Goal: Book appointment/travel/reservation

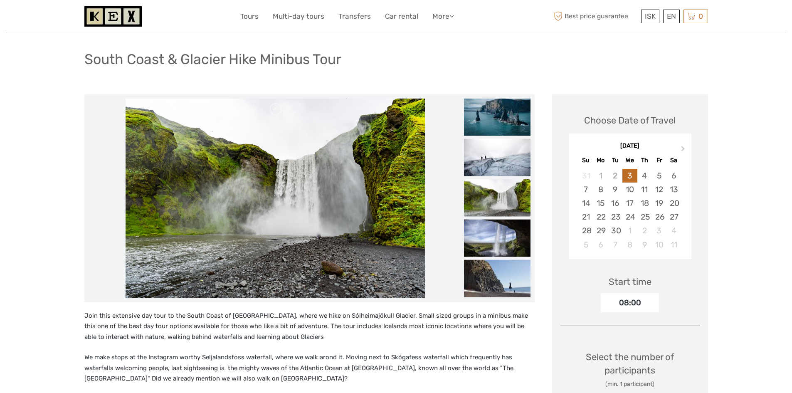
scroll to position [42, 0]
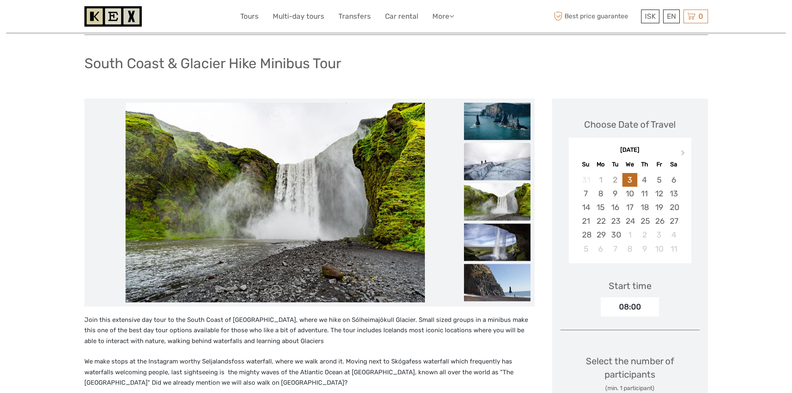
click at [495, 170] on img at bounding box center [497, 161] width 67 height 37
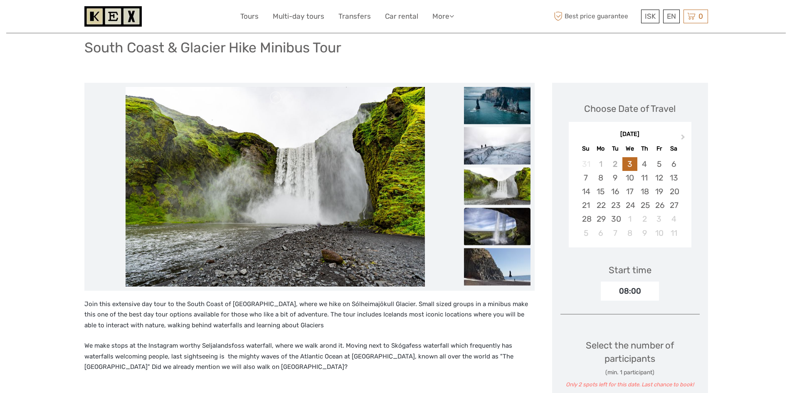
scroll to position [58, 0]
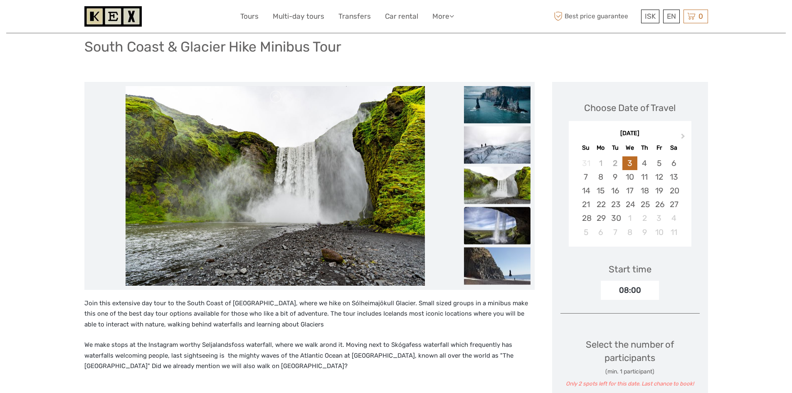
click at [511, 227] on img at bounding box center [497, 225] width 67 height 37
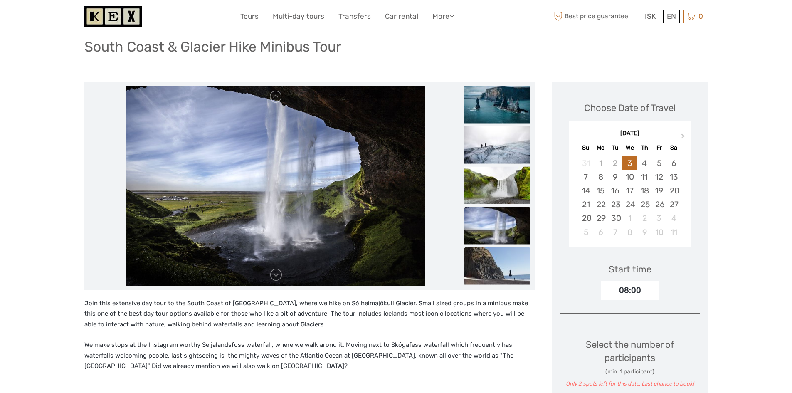
click at [510, 259] on img at bounding box center [497, 265] width 67 height 37
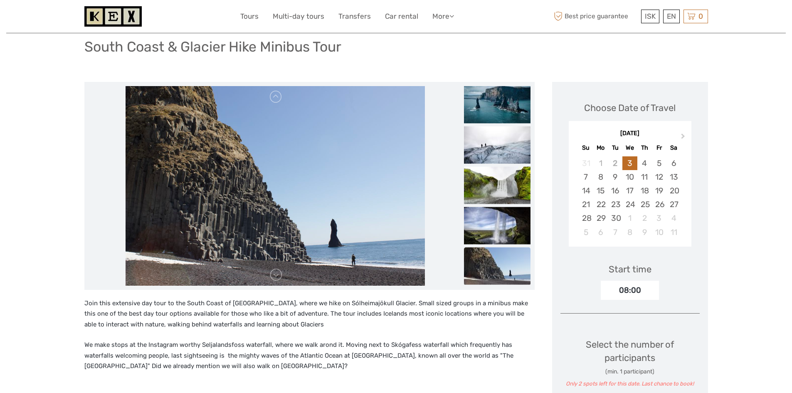
scroll to position [75, 0]
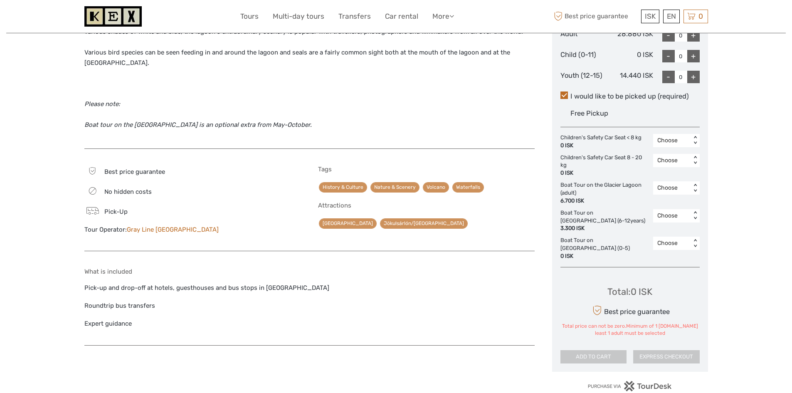
scroll to position [416, 0]
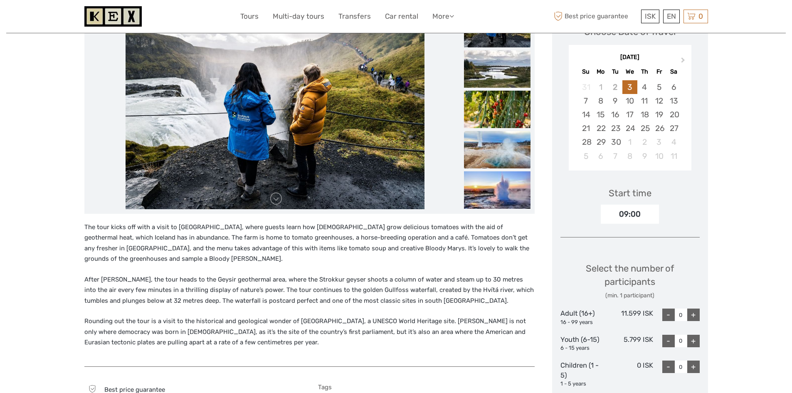
scroll to position [166, 0]
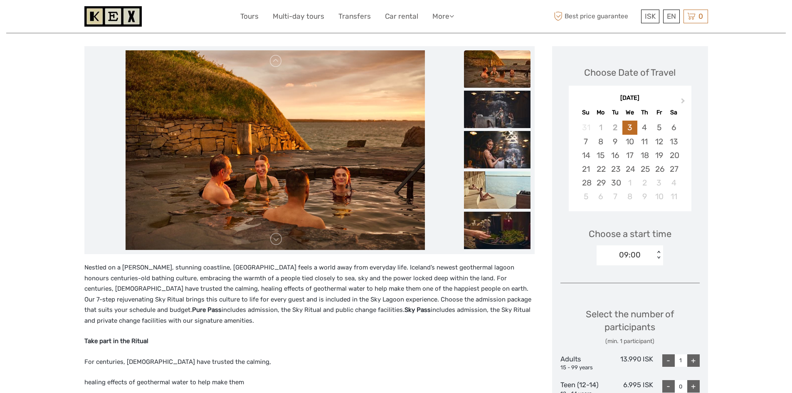
scroll to position [83, 0]
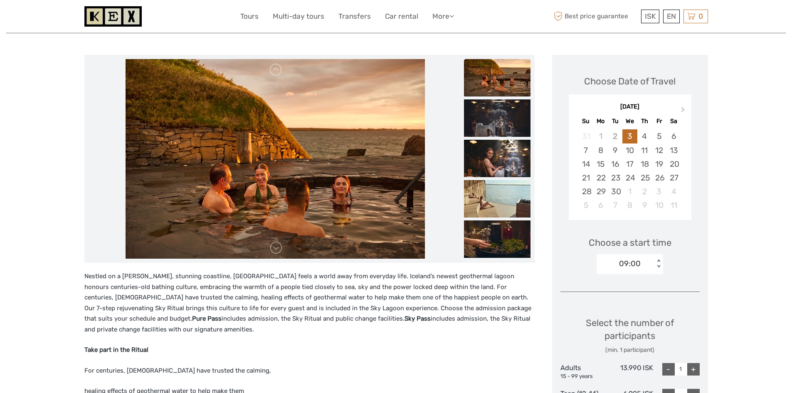
click at [631, 257] on div "09:00 < >" at bounding box center [630, 264] width 67 height 20
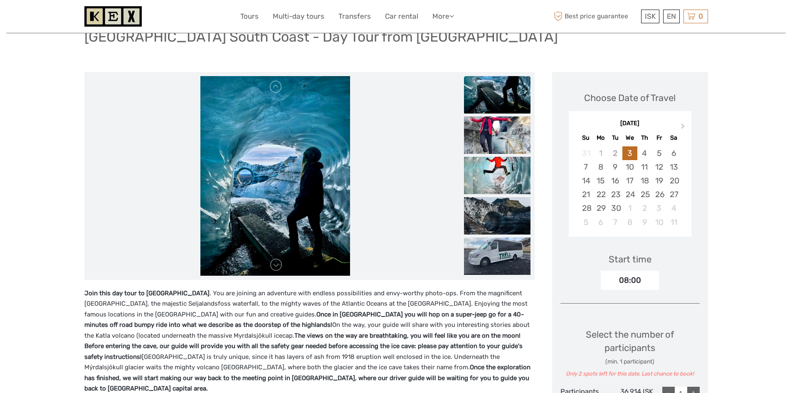
scroll to position [83, 0]
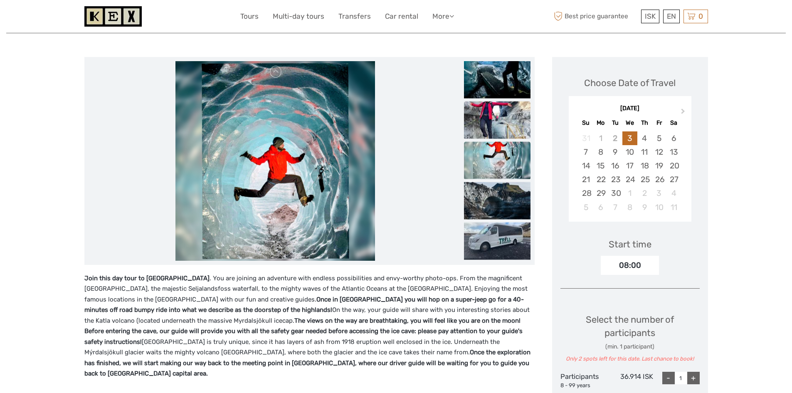
click at [474, 118] on img at bounding box center [497, 119] width 67 height 37
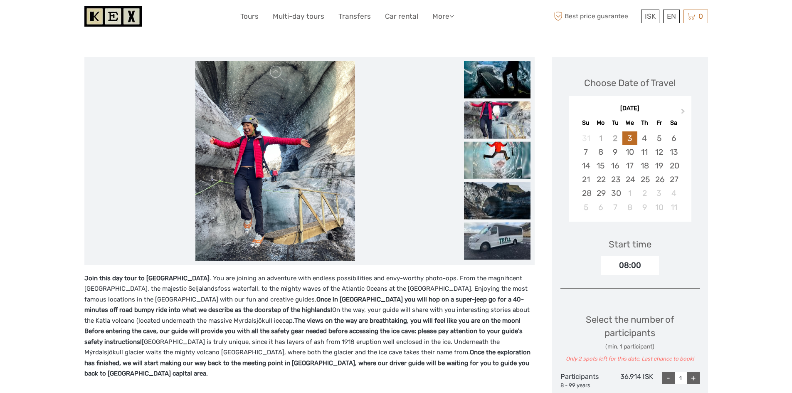
click at [474, 118] on img at bounding box center [497, 119] width 67 height 37
click at [493, 154] on img at bounding box center [497, 159] width 67 height 37
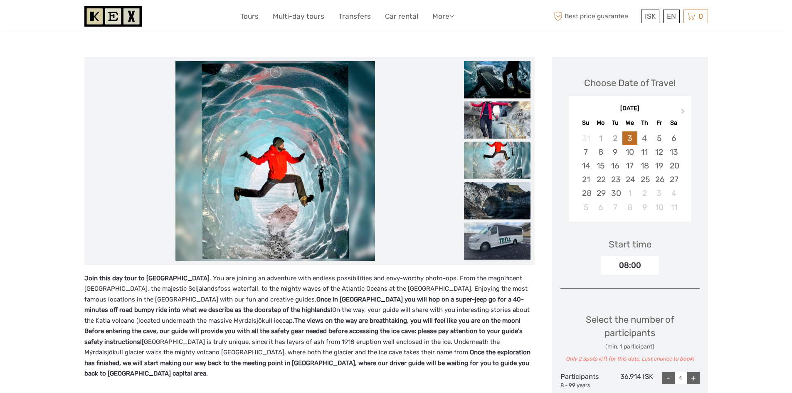
click at [498, 193] on img at bounding box center [497, 200] width 67 height 37
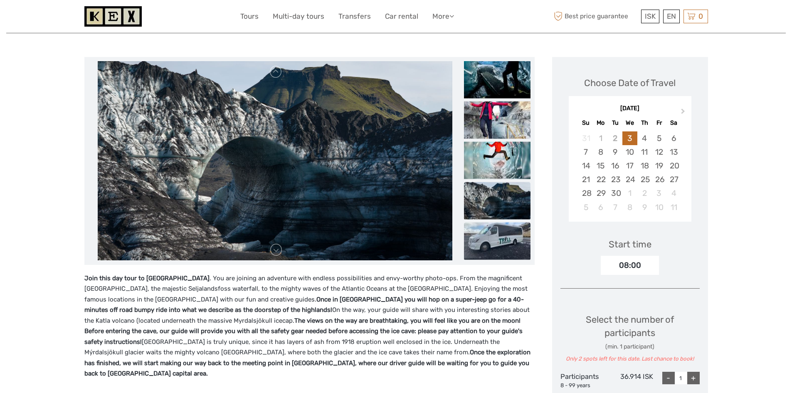
click at [502, 234] on img at bounding box center [497, 240] width 67 height 37
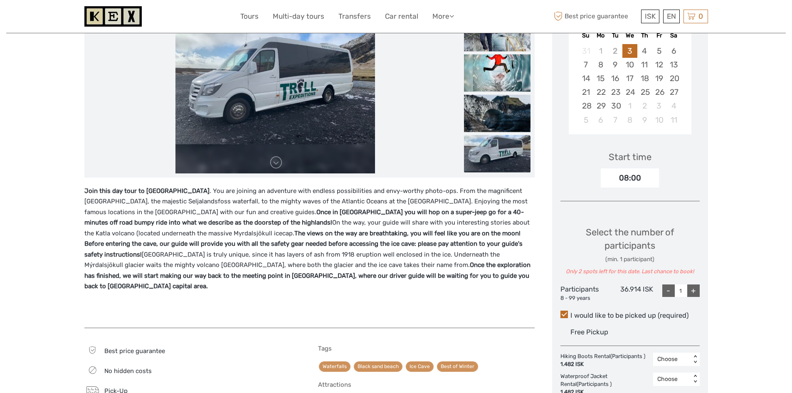
scroll to position [208, 0]
